Goal: Use online tool/utility: Utilize a website feature to perform a specific function

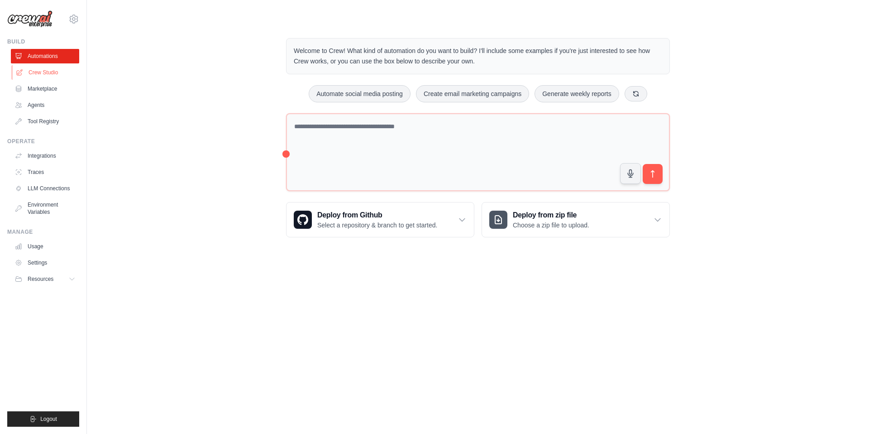
click at [34, 74] on link "Crew Studio" at bounding box center [46, 72] width 68 height 14
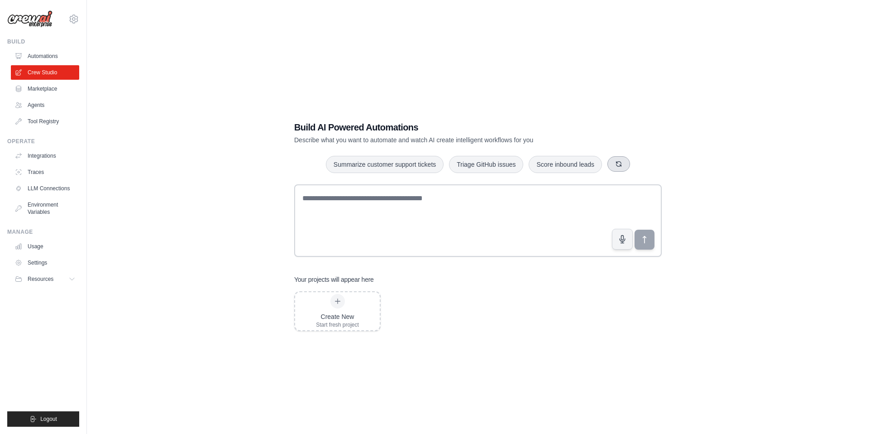
click at [617, 165] on icon "button" at bounding box center [618, 163] width 7 height 7
click at [632, 162] on icon "button" at bounding box center [635, 163] width 7 height 7
click at [632, 162] on button "button" at bounding box center [638, 163] width 23 height 15
click at [632, 162] on button "button" at bounding box center [640, 163] width 23 height 15
click at [632, 162] on icon "button" at bounding box center [633, 164] width 5 height 5
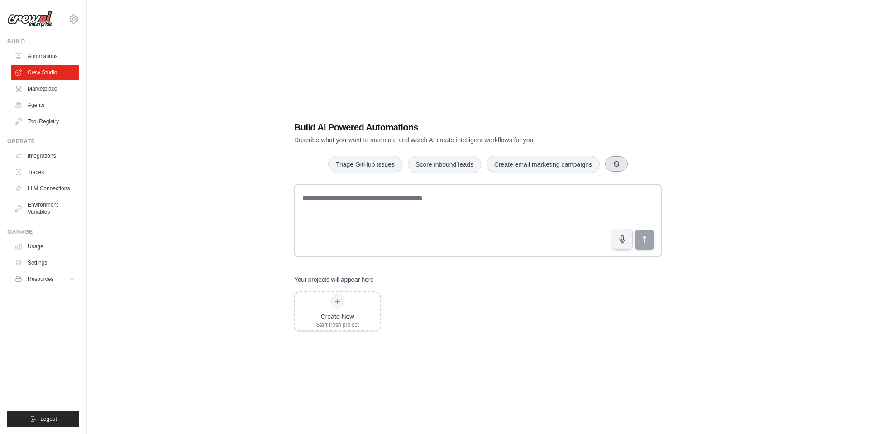
click at [632, 162] on div "Triage GitHub issues Score inbound leads Create email marketing campaigns" at bounding box center [478, 164] width 368 height 18
click at [619, 168] on button "button" at bounding box center [616, 163] width 23 height 15
click at [619, 168] on button "button" at bounding box center [619, 163] width 23 height 15
click at [414, 167] on button "Process invoices automatically" at bounding box center [371, 163] width 102 height 17
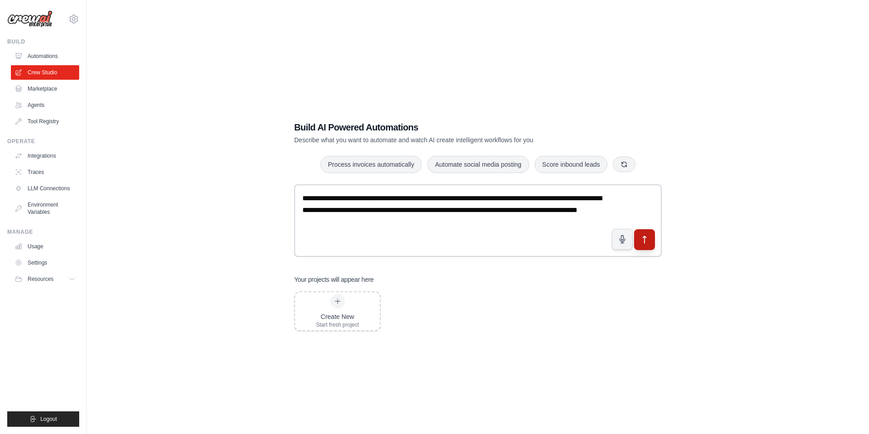
click at [646, 243] on icon "submit" at bounding box center [645, 240] width 10 height 10
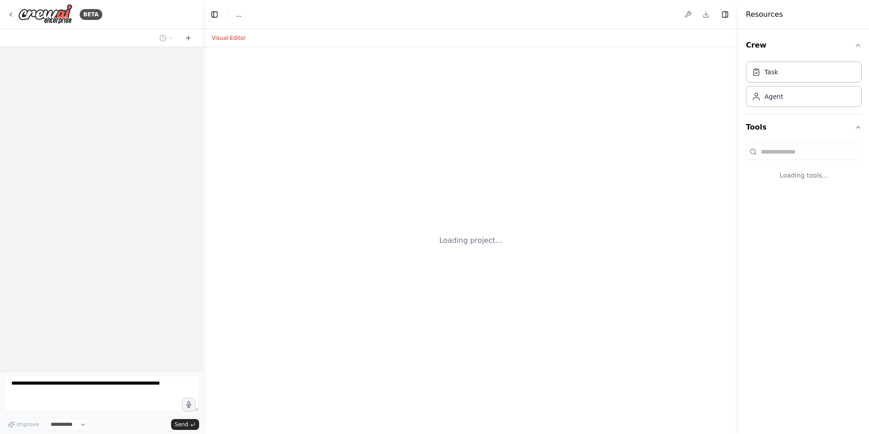
select select "****"
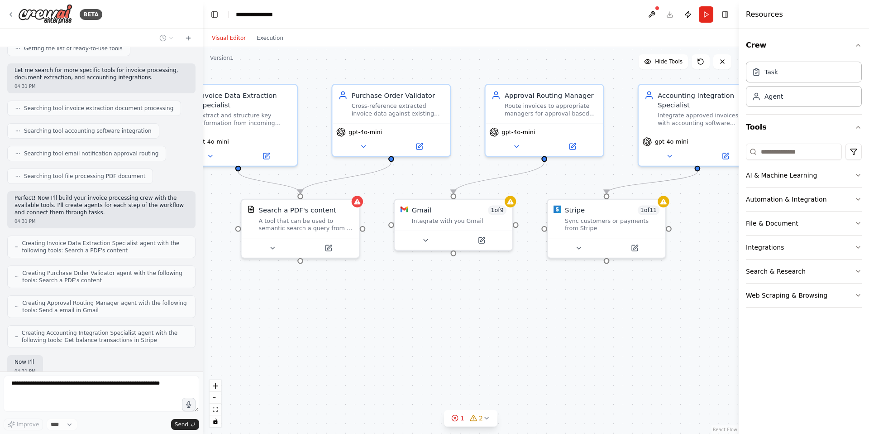
scroll to position [178, 0]
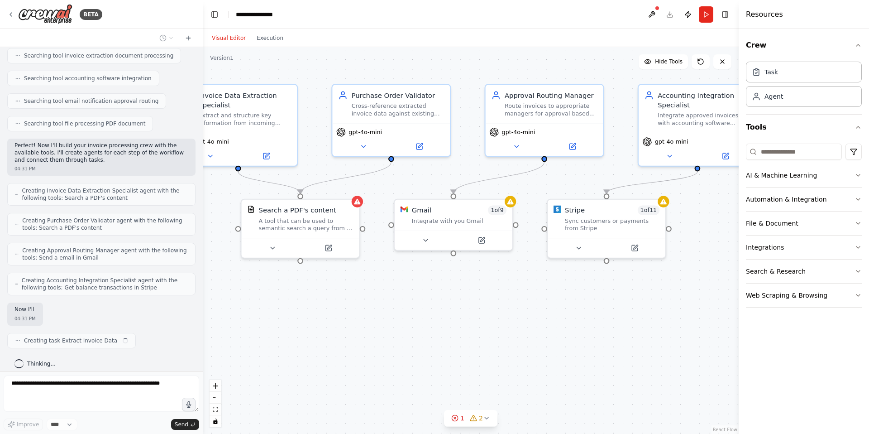
drag, startPoint x: 578, startPoint y: 308, endPoint x: 526, endPoint y: 310, distance: 51.6
click at [526, 310] on div ".deletable-edge-delete-btn { width: 20px; height: 20px; border: 0px solid #ffff…" at bounding box center [471, 240] width 536 height 387
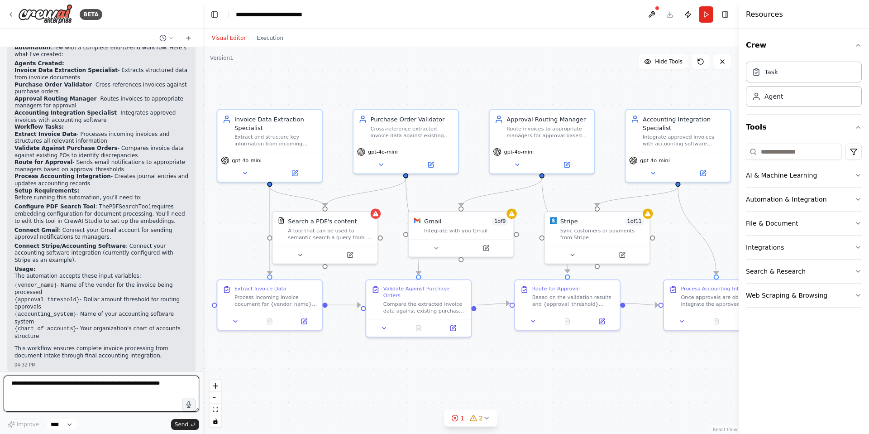
scroll to position [694, 0]
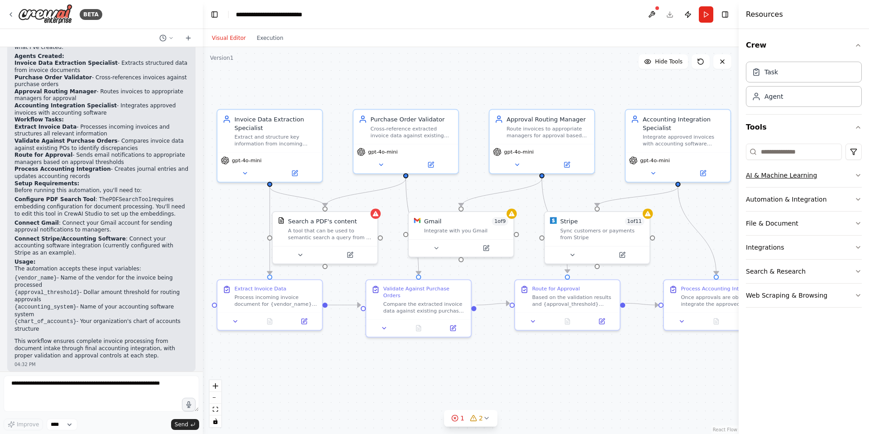
click at [839, 173] on button "AI & Machine Learning" at bounding box center [804, 175] width 116 height 24
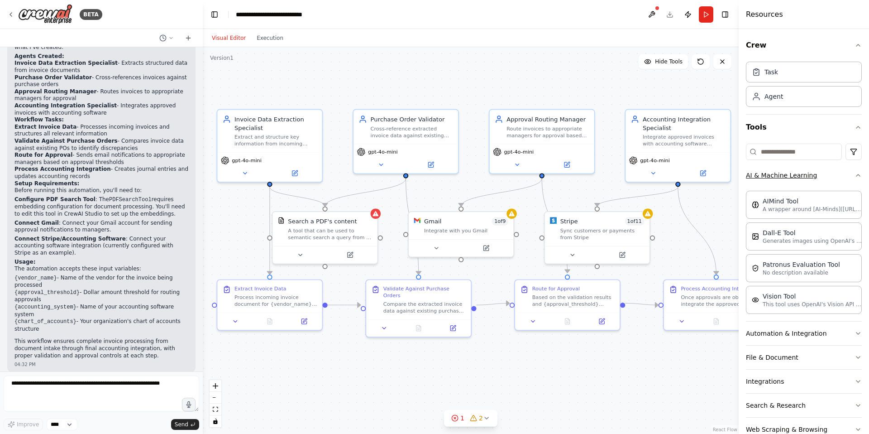
click at [839, 173] on button "AI & Machine Learning" at bounding box center [804, 175] width 116 height 24
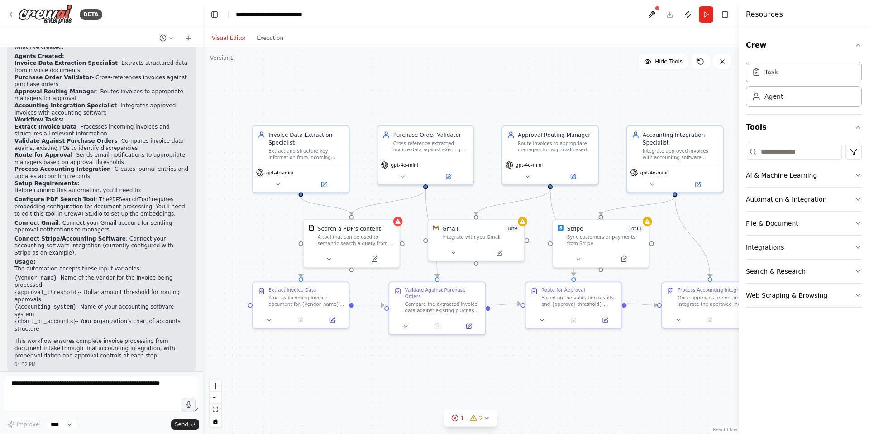
drag, startPoint x: 604, startPoint y: 187, endPoint x: 588, endPoint y: 190, distance: 15.6
click at [588, 190] on div ".deletable-edge-delete-btn { width: 20px; height: 20px; border: 0px solid #ffff…" at bounding box center [471, 240] width 536 height 387
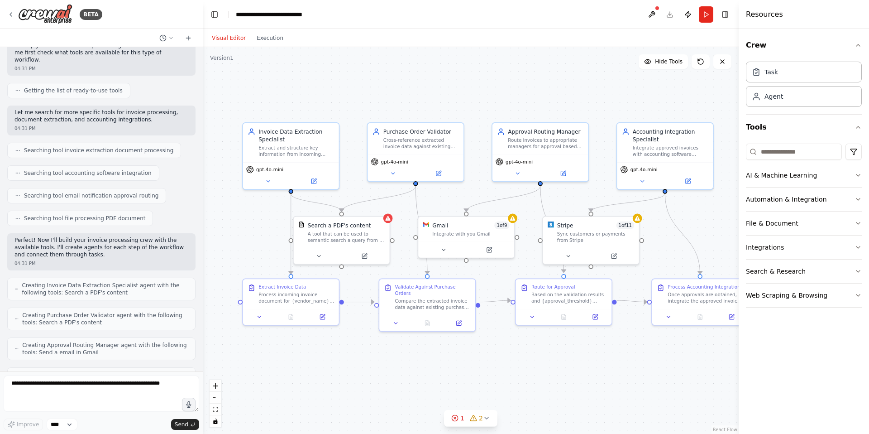
scroll to position [61, 0]
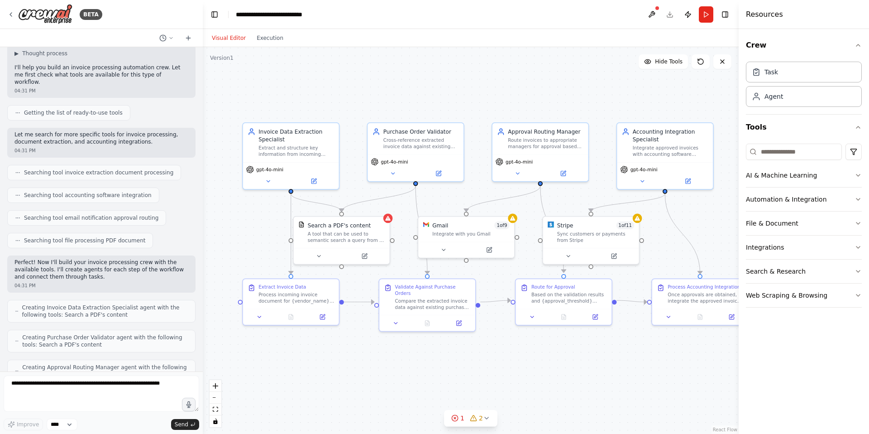
click at [424, 82] on div ".deletable-edge-delete-btn { width: 20px; height: 20px; border: 0px solid #ffff…" at bounding box center [471, 240] width 536 height 387
click at [712, 14] on button "Run" at bounding box center [706, 14] width 14 height 16
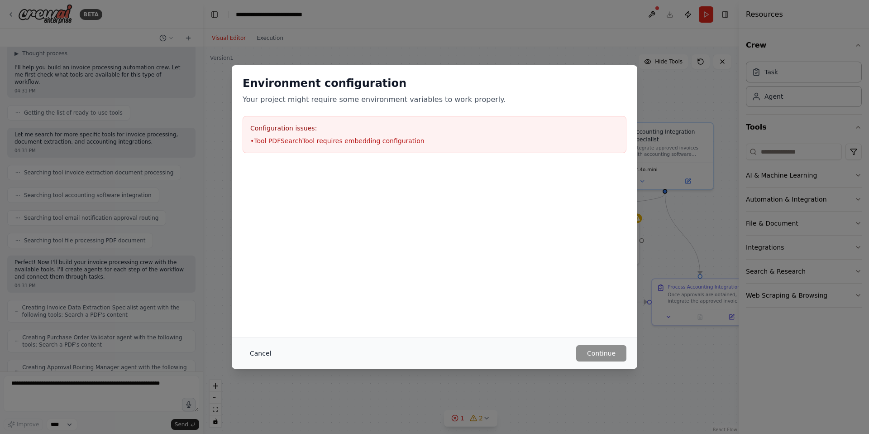
click at [260, 349] on button "Cancel" at bounding box center [261, 353] width 36 height 16
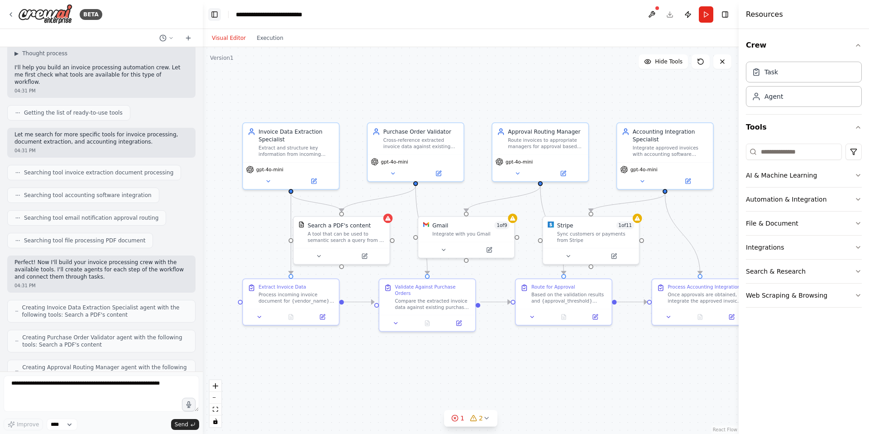
click at [209, 14] on button "Toggle Left Sidebar" at bounding box center [214, 14] width 13 height 13
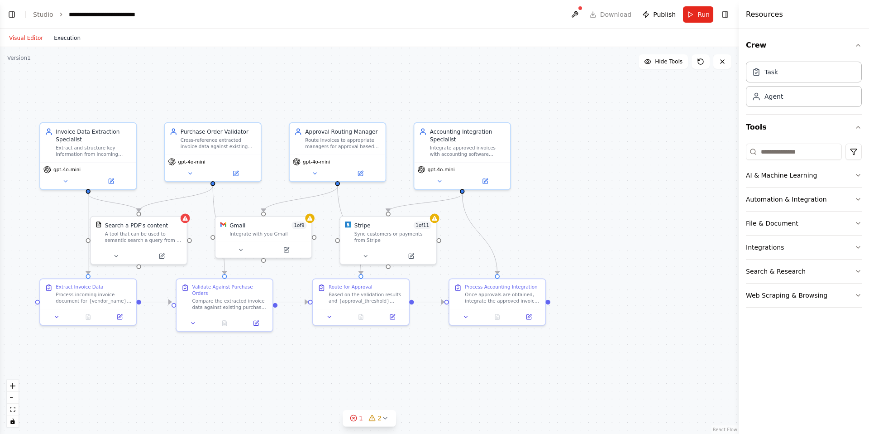
click at [63, 33] on button "Execution" at bounding box center [67, 38] width 38 height 11
click at [36, 42] on button "Visual Editor" at bounding box center [26, 38] width 45 height 11
